Goal: Information Seeking & Learning: Learn about a topic

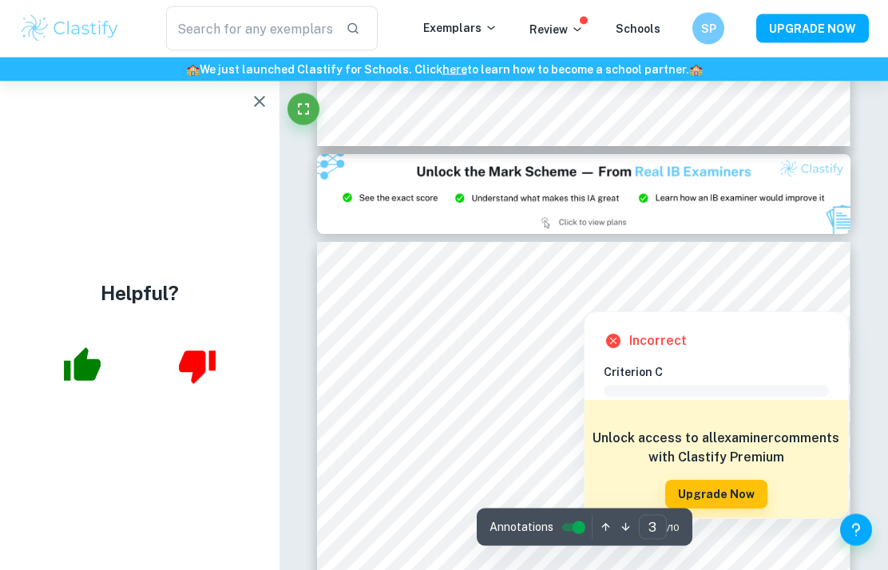
scroll to position [1589, 0]
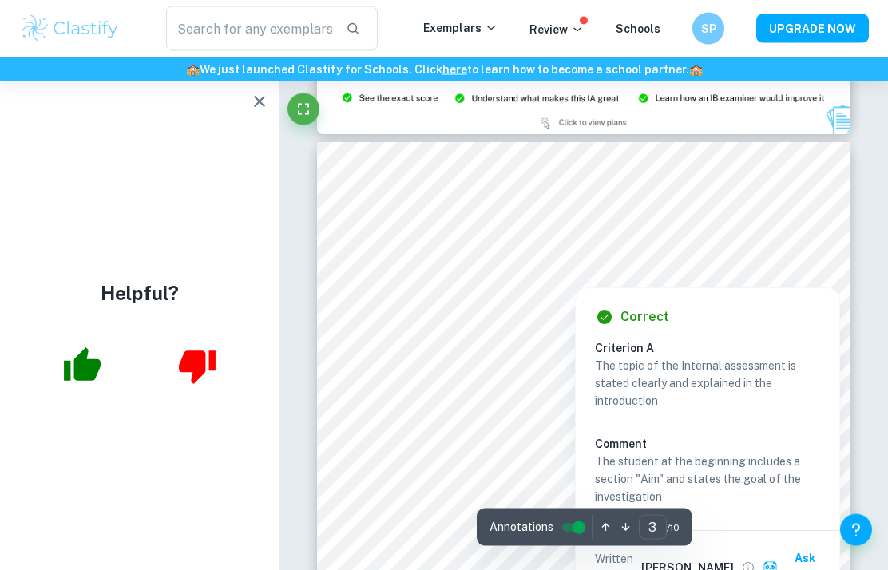
scroll to position [1652, 0]
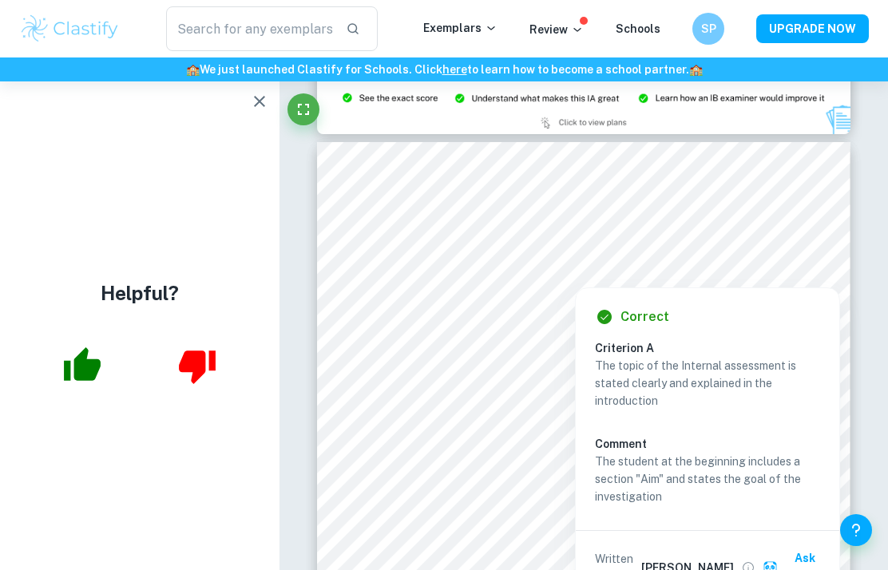
click at [579, 391] on div "Correct Criterion A The topic of the Internal assessment is stated clearly and …" at bounding box center [706, 446] width 263 height 316
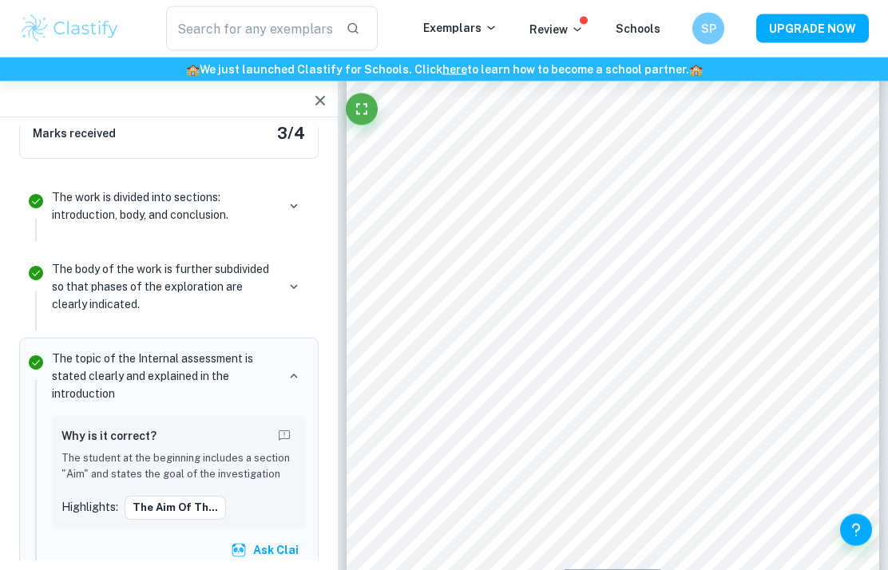
scroll to position [1720, 0]
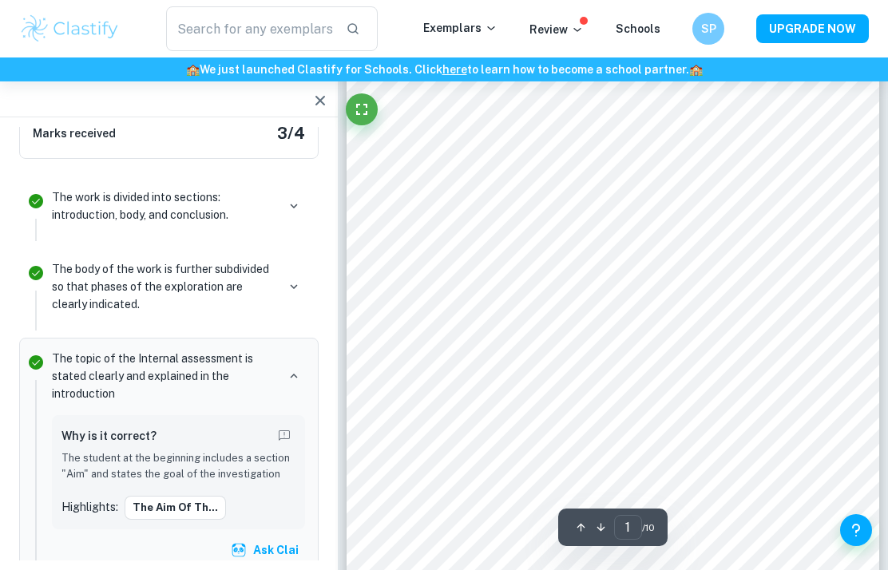
type input "3"
click at [58, 30] on img at bounding box center [69, 29] width 101 height 32
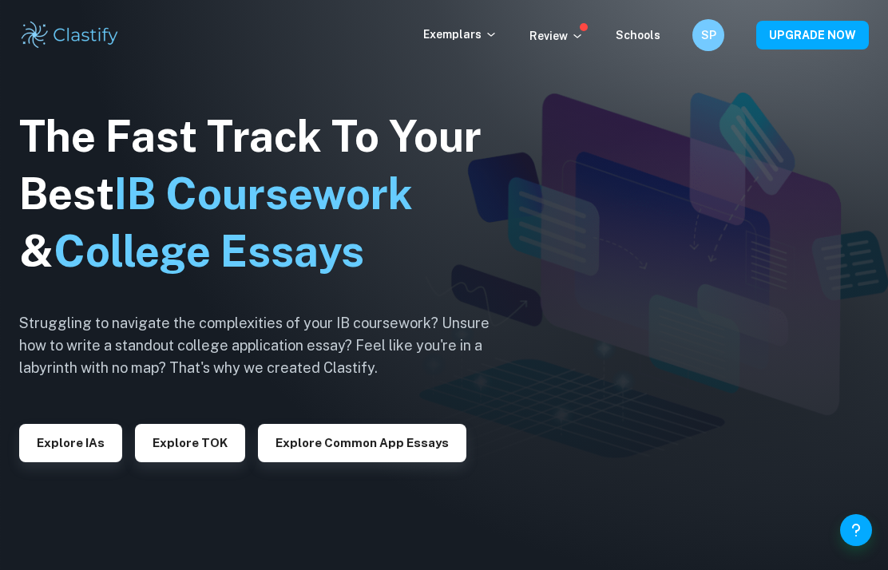
scroll to position [288, 0]
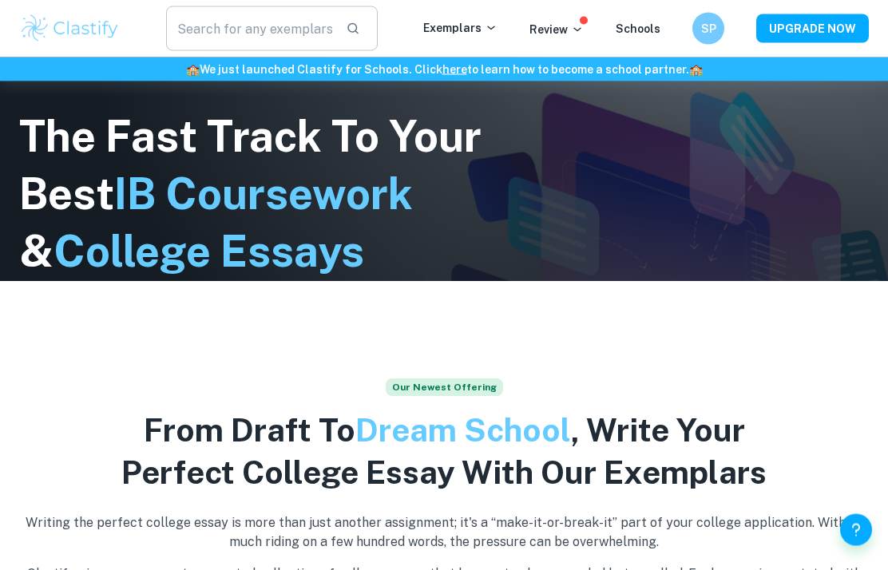
click at [194, 37] on input "text" at bounding box center [249, 28] width 167 height 45
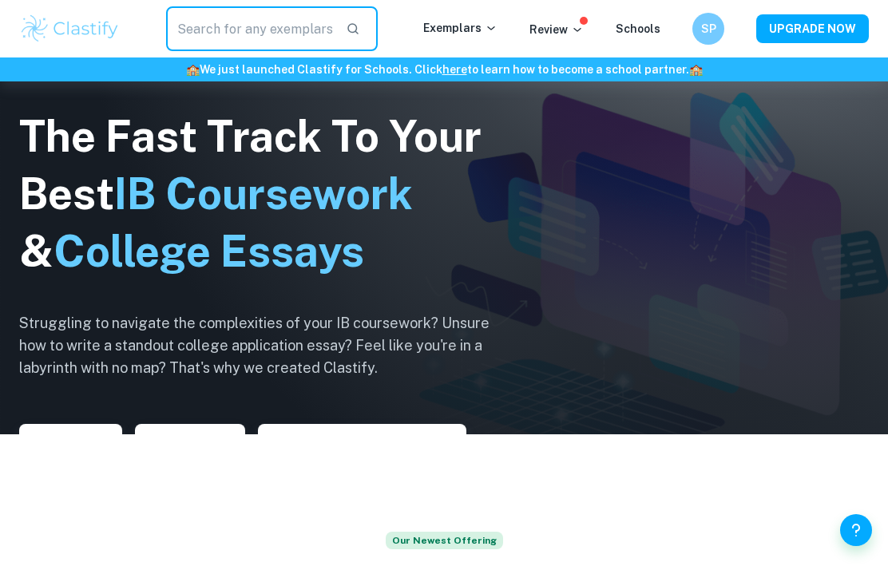
click at [188, 42] on input "text" at bounding box center [249, 28] width 167 height 45
type input "Math ai sl"
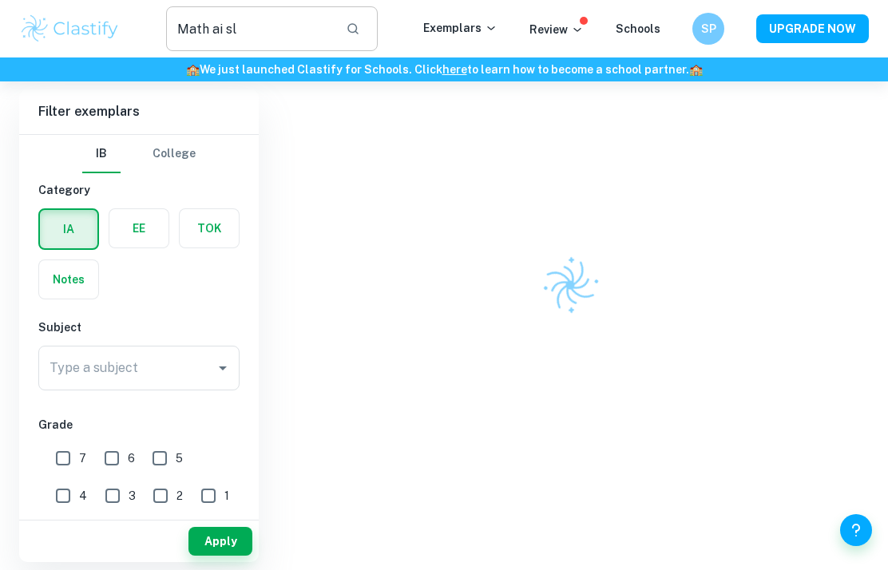
scroll to position [174, 0]
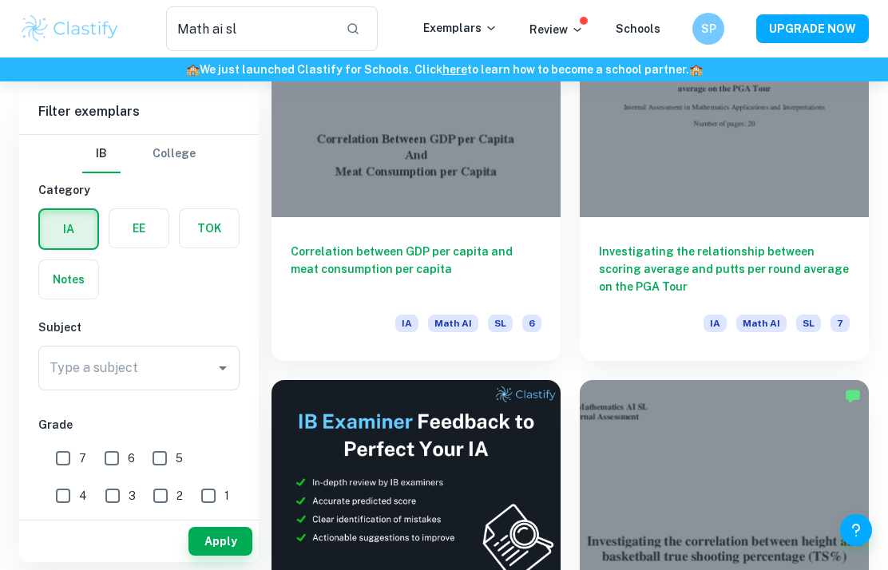
click at [60, 457] on input "7" at bounding box center [63, 458] width 32 height 32
checkbox input "true"
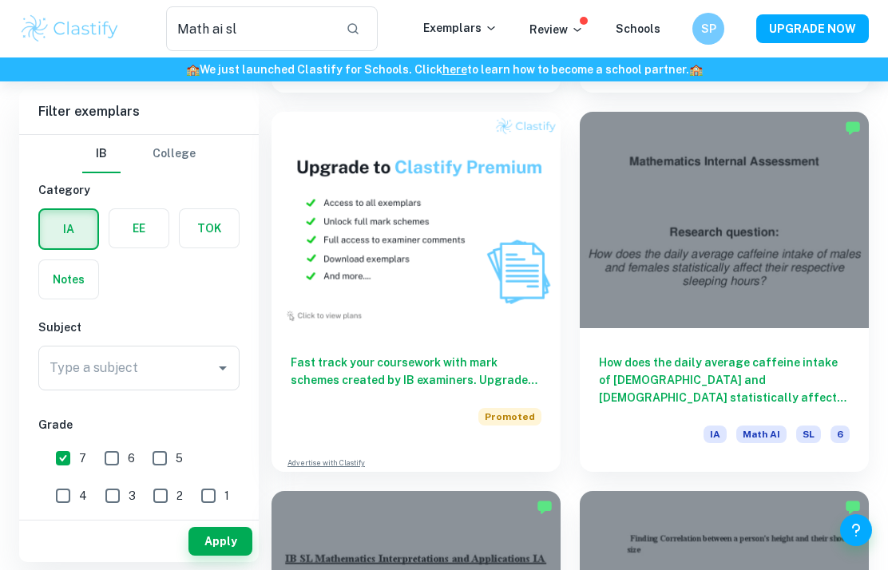
scroll to position [1196, 0]
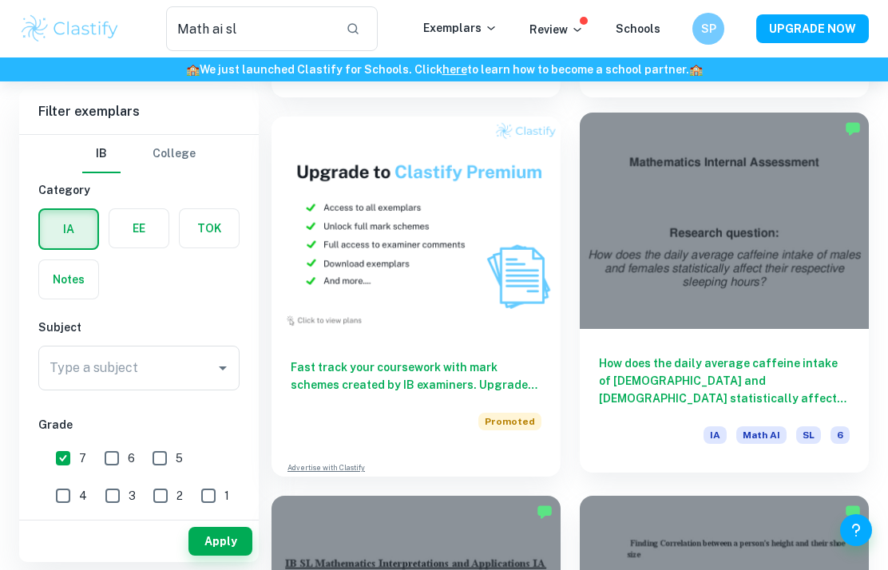
click at [629, 365] on h6 "How does the daily average caffeine intake of [DEMOGRAPHIC_DATA] and [DEMOGRAPH…" at bounding box center [724, 380] width 251 height 53
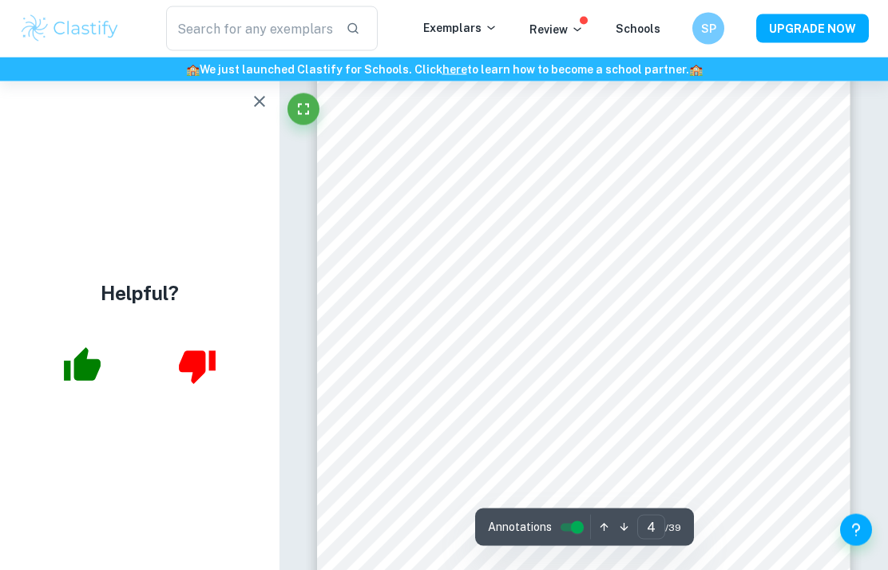
scroll to position [2361, 0]
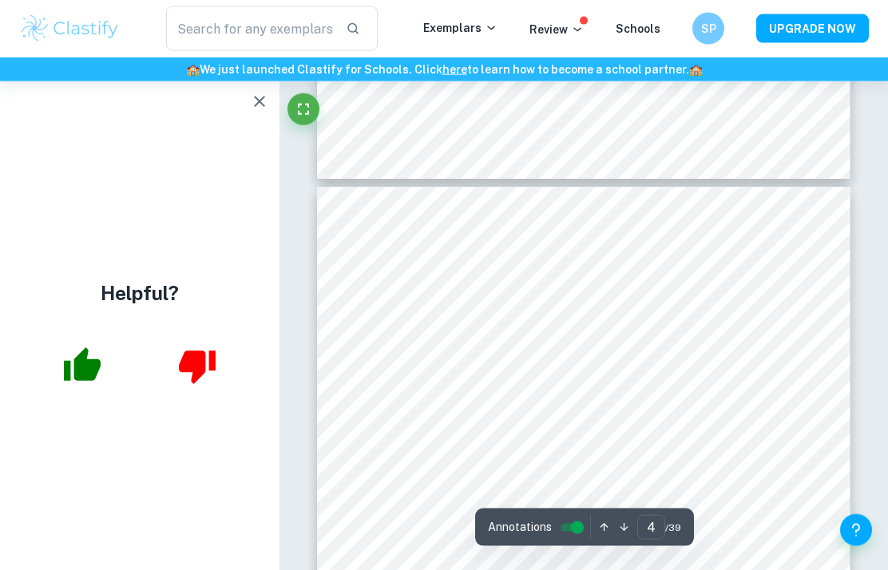
type input "5"
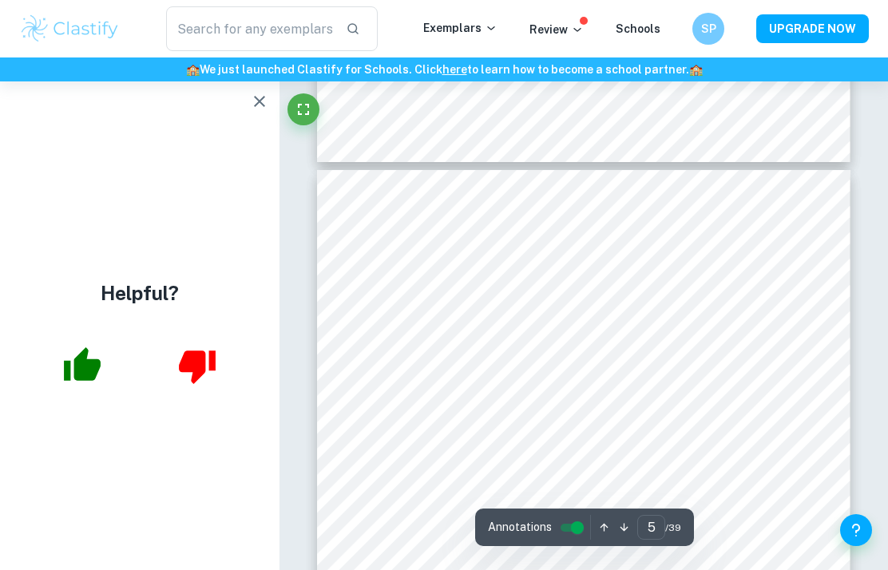
scroll to position [2892, 0]
